Goal: Task Accomplishment & Management: Use online tool/utility

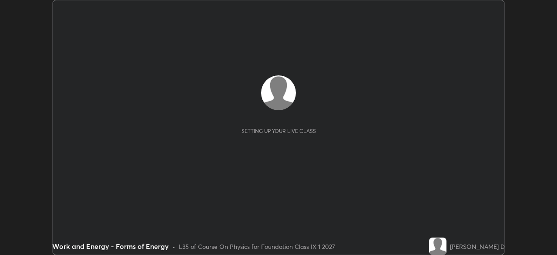
scroll to position [255, 557]
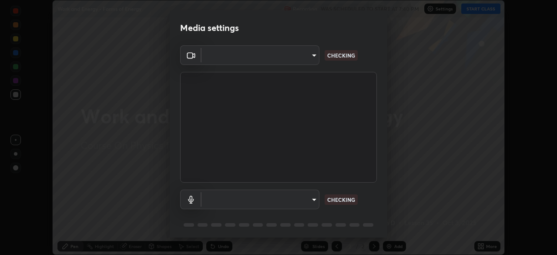
type input "5204e49b19dfb47b934bd0def1c8e1a00b2014265d57ee16b47da032bff83a8c"
type input "communications"
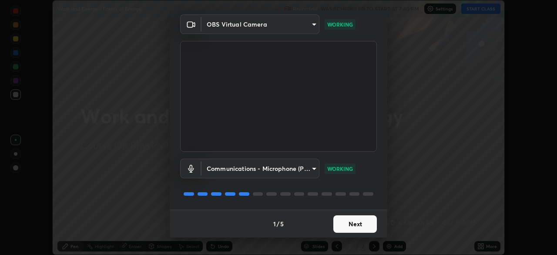
click at [353, 224] on button "Next" at bounding box center [356, 223] width 44 height 17
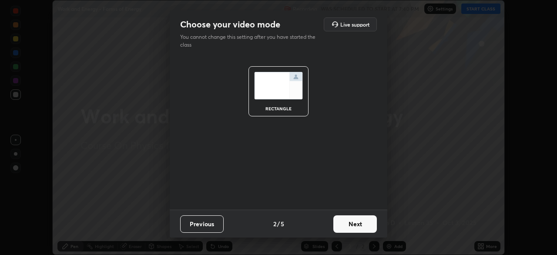
scroll to position [0, 0]
click at [355, 225] on button "Next" at bounding box center [356, 223] width 44 height 17
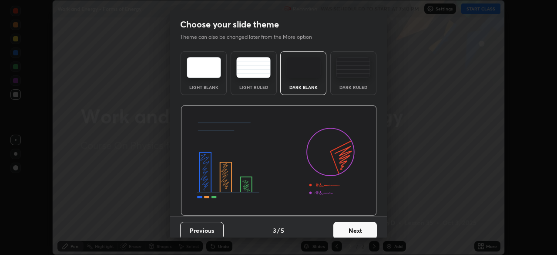
click at [355, 229] on button "Next" at bounding box center [356, 230] width 44 height 17
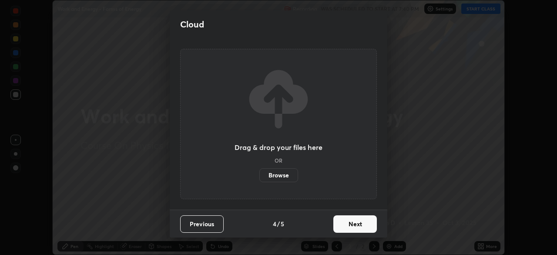
click at [356, 230] on button "Next" at bounding box center [356, 223] width 44 height 17
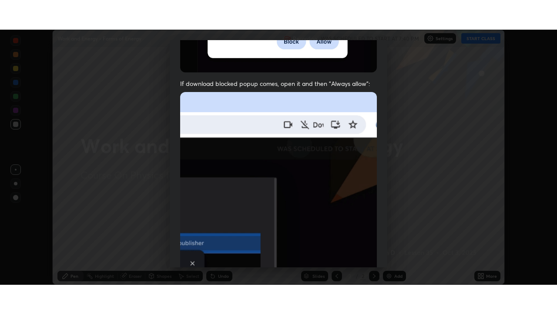
scroll to position [209, 0]
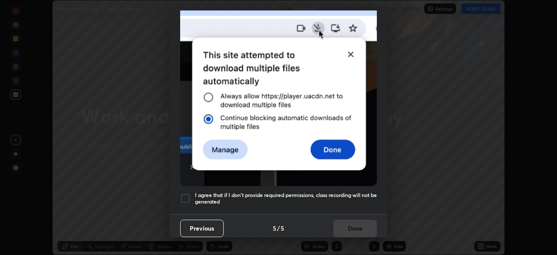
click at [189, 196] on div at bounding box center [185, 198] width 10 height 10
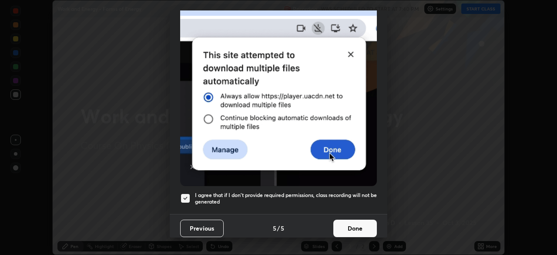
click at [355, 229] on button "Done" at bounding box center [356, 227] width 44 height 17
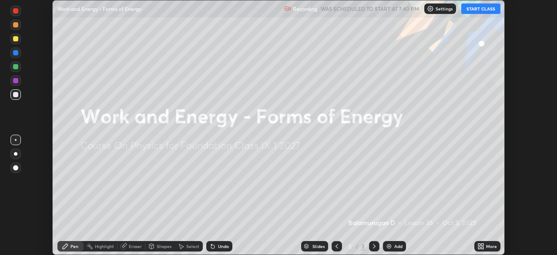
click at [494, 248] on div "More" at bounding box center [491, 246] width 11 height 4
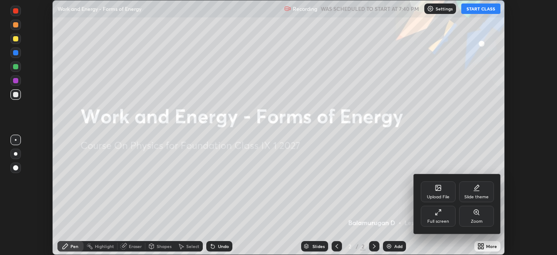
click at [446, 215] on div "Full screen" at bounding box center [438, 216] width 35 height 21
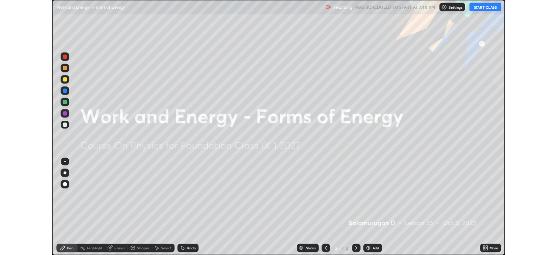
scroll to position [314, 557]
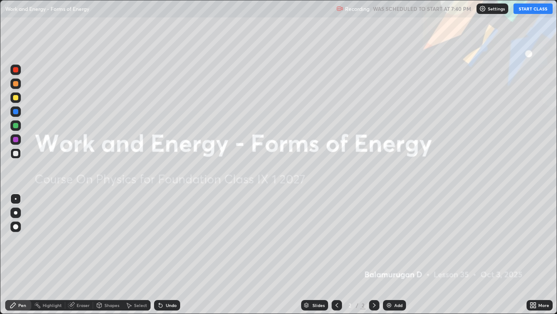
click at [539, 7] on button "START CLASS" at bounding box center [533, 8] width 39 height 10
click at [398, 254] on div "Add" at bounding box center [399, 305] width 8 height 4
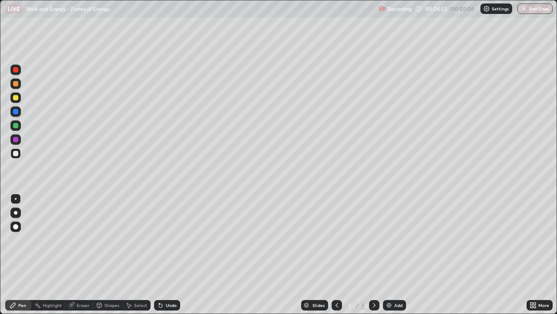
click at [163, 254] on icon at bounding box center [160, 304] width 7 height 7
click at [166, 254] on div "Undo" at bounding box center [167, 305] width 26 height 10
click at [16, 226] on div at bounding box center [15, 226] width 5 height 5
click at [15, 213] on div at bounding box center [15, 212] width 3 height 3
click at [171, 254] on div "Undo" at bounding box center [171, 305] width 11 height 4
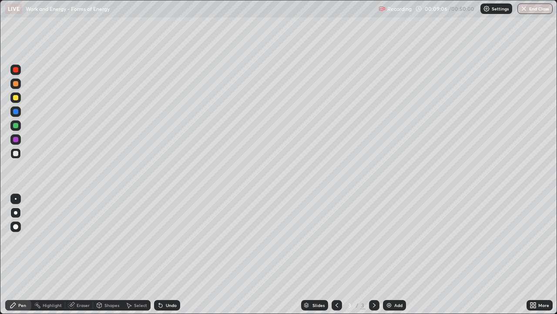
click at [168, 254] on div "Undo" at bounding box center [171, 305] width 11 height 4
click at [13, 95] on div at bounding box center [15, 97] width 5 height 5
click at [167, 254] on div "Undo" at bounding box center [171, 305] width 11 height 4
click at [169, 254] on div "Undo" at bounding box center [171, 305] width 11 height 4
click at [167, 254] on div "Undo" at bounding box center [171, 305] width 11 height 4
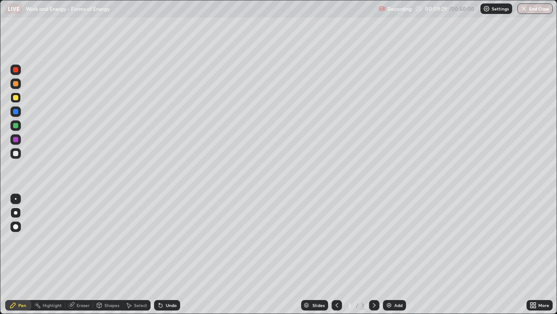
click at [170, 254] on div "Undo" at bounding box center [171, 305] width 11 height 4
click at [172, 254] on div "Undo" at bounding box center [171, 305] width 11 height 4
click at [175, 254] on div "Undo" at bounding box center [171, 305] width 11 height 4
click at [186, 254] on div "Slides 3 / 3 Add" at bounding box center [353, 304] width 347 height 17
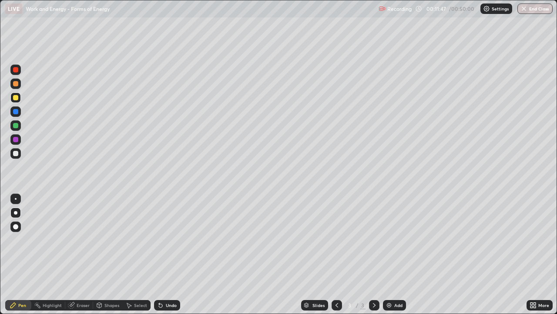
click at [15, 153] on div at bounding box center [15, 153] width 5 height 5
click at [13, 110] on div at bounding box center [15, 111] width 10 height 10
click at [166, 254] on div "Undo" at bounding box center [171, 305] width 11 height 4
click at [17, 84] on div at bounding box center [15, 83] width 5 height 5
click at [17, 155] on div at bounding box center [15, 153] width 5 height 5
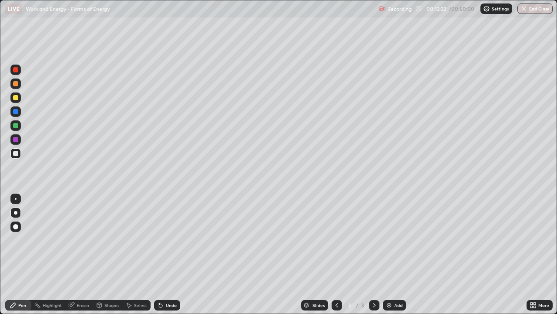
click at [15, 95] on div at bounding box center [15, 97] width 5 height 5
click at [169, 254] on div "Undo" at bounding box center [171, 305] width 11 height 4
click at [167, 254] on div "Undo" at bounding box center [167, 305] width 26 height 10
click at [164, 254] on div "Undo" at bounding box center [167, 305] width 26 height 10
click at [162, 254] on icon at bounding box center [160, 304] width 7 height 7
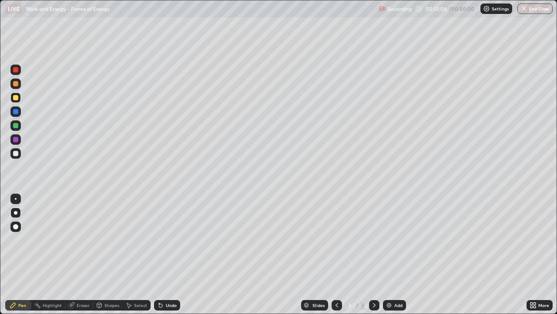
click at [84, 254] on div "Eraser" at bounding box center [83, 305] width 13 height 4
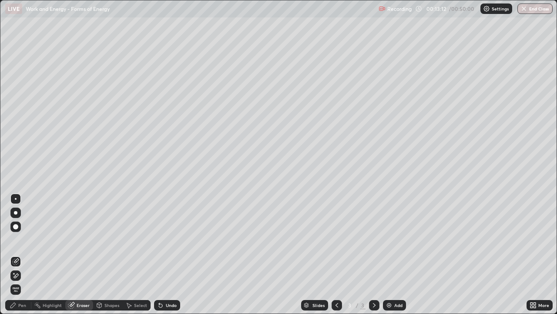
click at [19, 254] on div "Pen" at bounding box center [22, 305] width 8 height 4
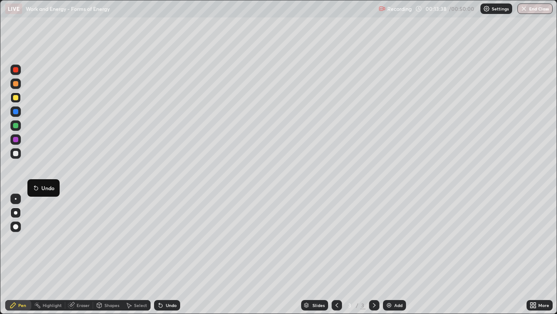
click at [15, 153] on div at bounding box center [15, 153] width 5 height 5
click at [15, 123] on div at bounding box center [15, 125] width 5 height 5
click at [15, 95] on div at bounding box center [15, 97] width 5 height 5
click at [169, 254] on div "Undo" at bounding box center [171, 305] width 11 height 4
click at [166, 254] on div "Undo" at bounding box center [167, 305] width 26 height 10
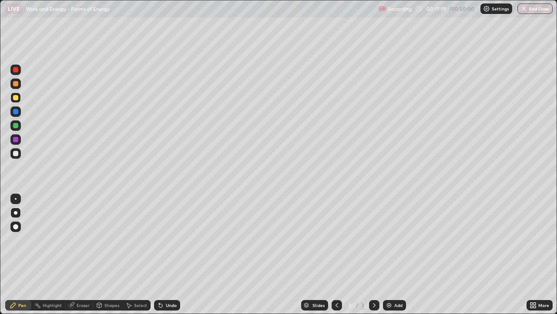
click at [166, 254] on div "Undo" at bounding box center [167, 305] width 26 height 10
click at [164, 254] on div "Undo" at bounding box center [167, 305] width 26 height 10
click at [398, 254] on div "Add" at bounding box center [394, 305] width 23 height 10
click at [15, 82] on div at bounding box center [15, 83] width 5 height 5
click at [171, 254] on div "Undo" at bounding box center [167, 305] width 26 height 10
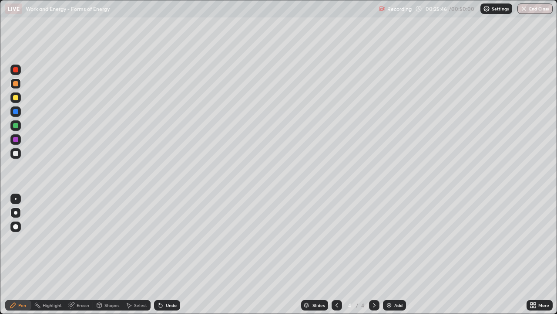
click at [168, 254] on div "Undo" at bounding box center [167, 305] width 26 height 10
click at [167, 254] on div "Undo" at bounding box center [171, 305] width 11 height 4
click at [164, 254] on div "Undo" at bounding box center [167, 305] width 26 height 10
click at [18, 111] on div at bounding box center [15, 111] width 5 height 5
click at [16, 125] on div at bounding box center [15, 125] width 5 height 5
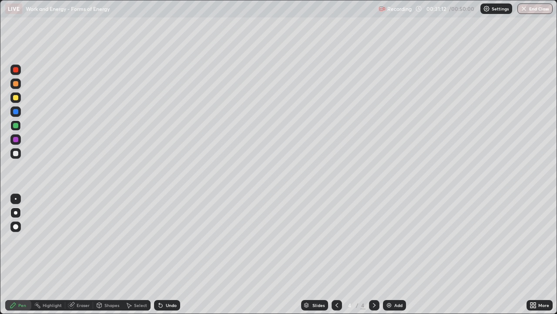
click at [166, 254] on div "Undo" at bounding box center [171, 305] width 11 height 4
click at [395, 254] on div "Add" at bounding box center [399, 305] width 8 height 4
click at [14, 152] on div at bounding box center [15, 153] width 5 height 5
click at [16, 98] on div at bounding box center [15, 97] width 5 height 5
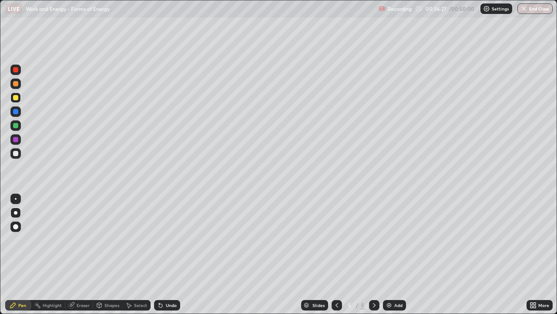
click at [16, 123] on div at bounding box center [15, 125] width 5 height 5
click at [15, 96] on div at bounding box center [15, 97] width 5 height 5
click at [175, 254] on div "Undo" at bounding box center [167, 305] width 26 height 10
click at [177, 254] on div "Undo" at bounding box center [167, 305] width 26 height 10
click at [16, 110] on div at bounding box center [15, 111] width 5 height 5
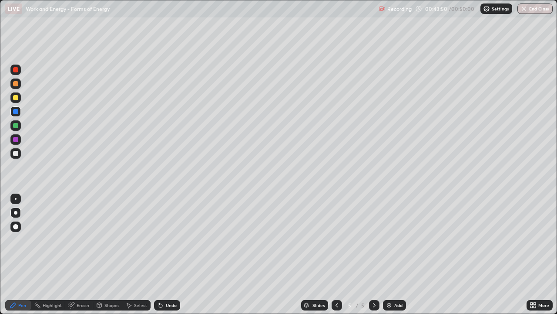
click at [336, 254] on icon at bounding box center [337, 304] width 7 height 7
click at [373, 254] on icon at bounding box center [374, 304] width 7 height 7
click at [374, 254] on icon at bounding box center [374, 304] width 7 height 7
click at [336, 254] on icon at bounding box center [337, 304] width 7 height 7
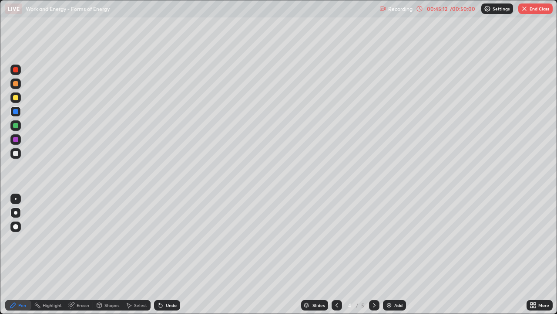
click at [543, 10] on button "End Class" at bounding box center [536, 8] width 34 height 10
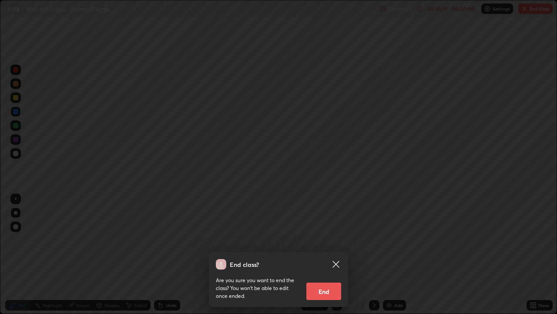
click at [328, 254] on button "End" at bounding box center [324, 290] width 35 height 17
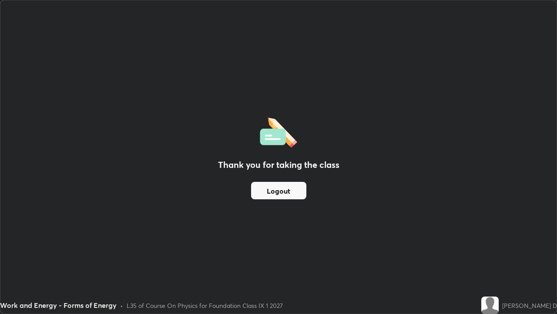
click at [445, 135] on div "Thank you for taking the class Logout" at bounding box center [278, 156] width 557 height 313
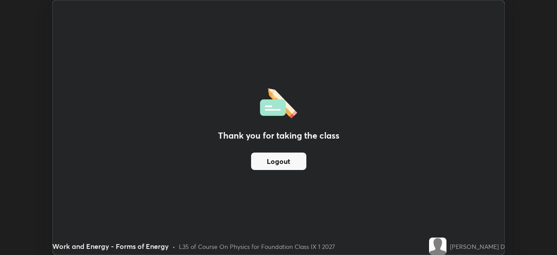
scroll to position [43290, 42988]
